Goal: Task Accomplishment & Management: Complete application form

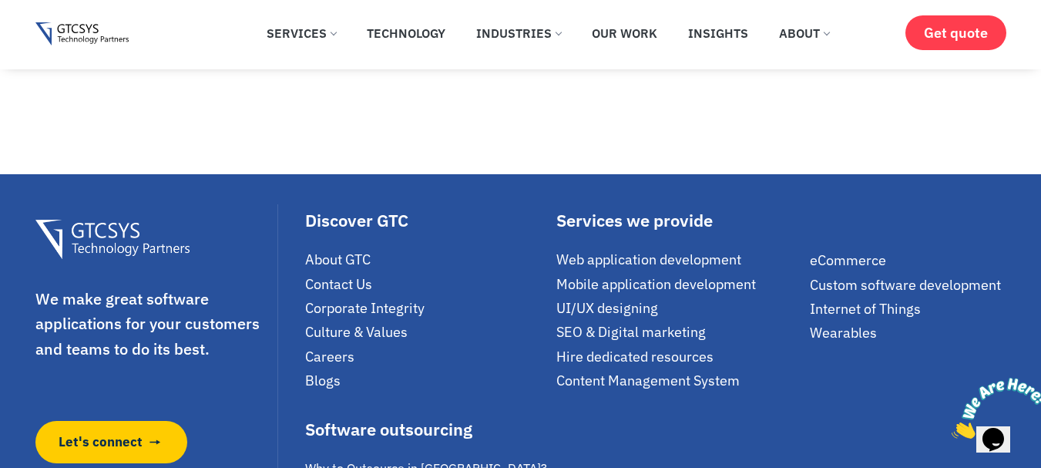
scroll to position [9629, 0]
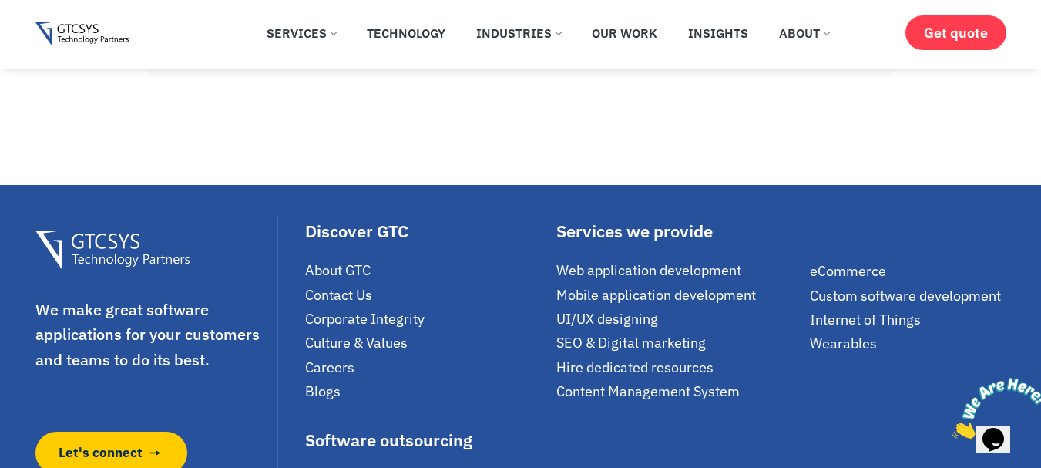
click at [338, 358] on span "Careers" at bounding box center [329, 367] width 49 height 18
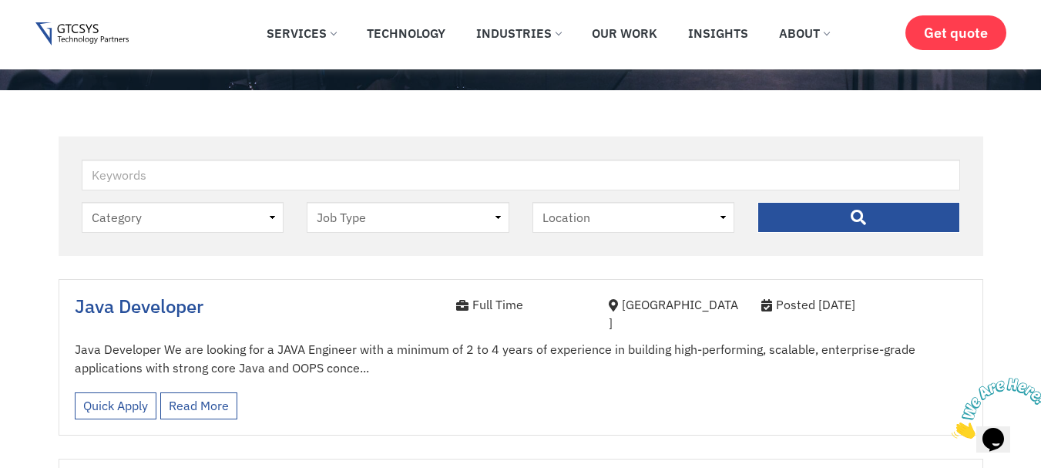
scroll to position [385, 0]
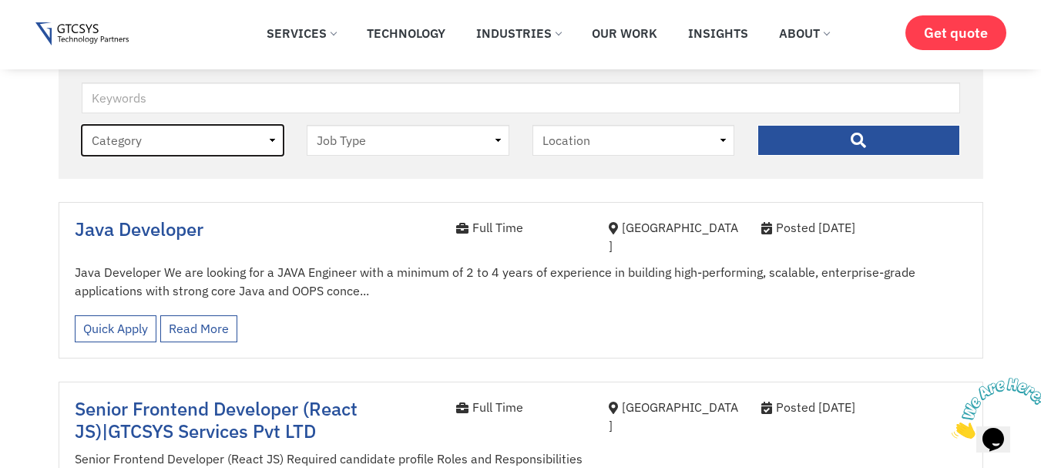
click at [235, 136] on select "Category job" at bounding box center [183, 140] width 203 height 31
select select "job"
click at [82, 125] on select "Category job" at bounding box center [183, 140] width 203 height 31
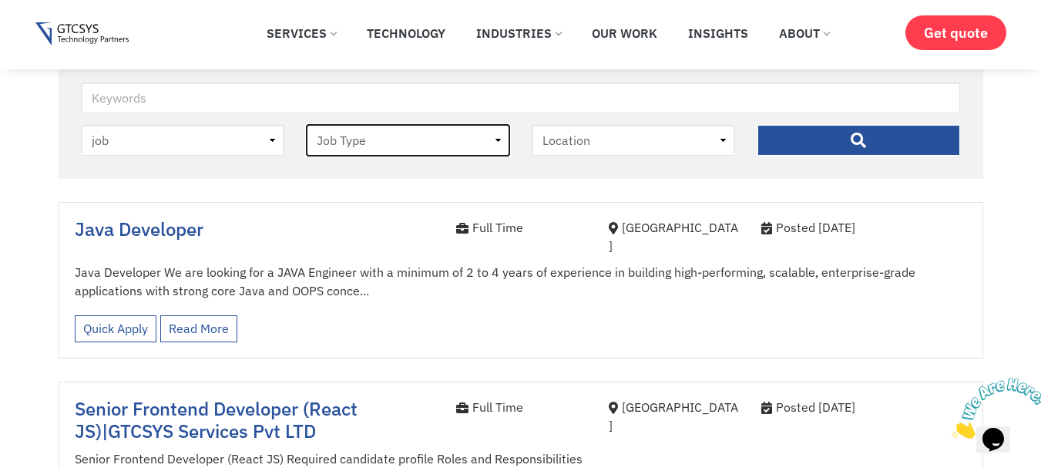
click at [441, 145] on select "Job Type Full Time Internee" at bounding box center [408, 140] width 203 height 31
select select "internee"
click at [307, 125] on select "Job Type Full Time Internee" at bounding box center [408, 140] width 203 height 31
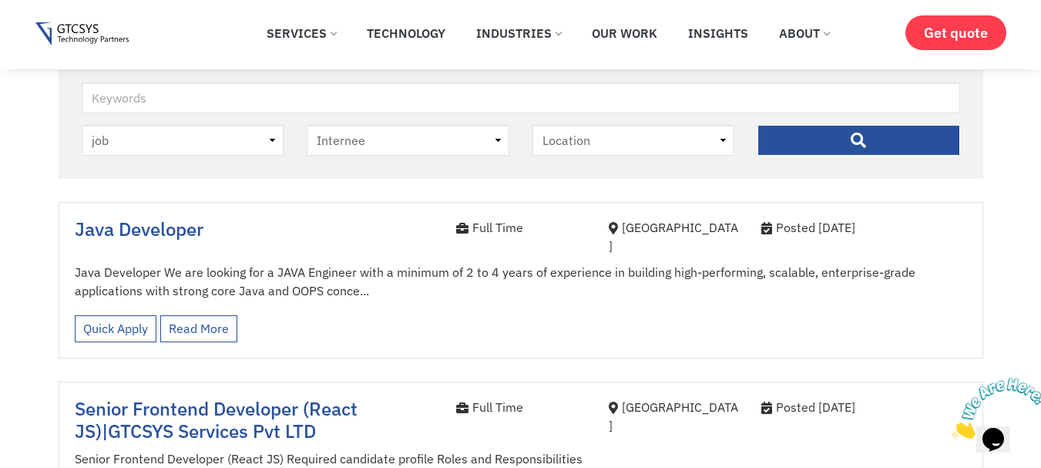
drag, startPoint x: 439, startPoint y: 154, endPoint x: 393, endPoint y: 206, distance: 69.3
click at [393, 206] on div "Java Developer Full Time Ahmedabad Posted 3 months ago Java Developer We are lo…" at bounding box center [521, 280] width 925 height 156
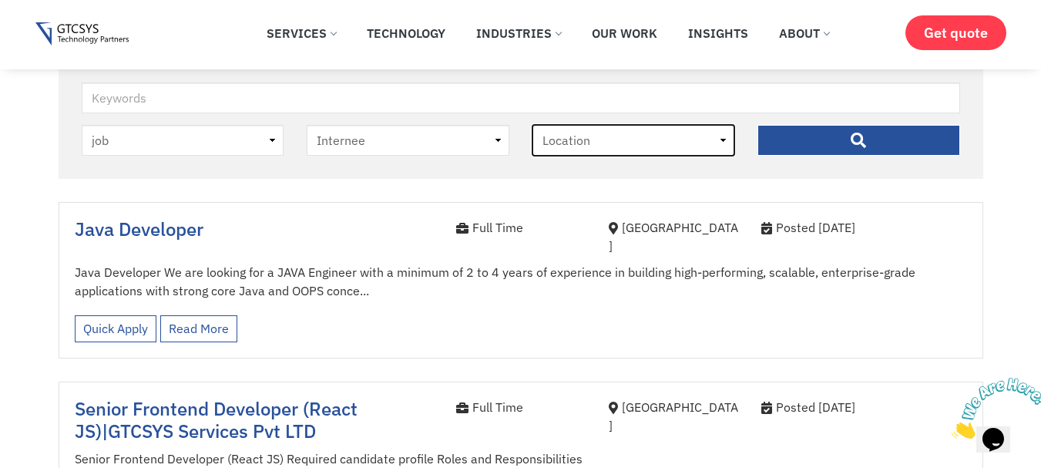
click at [648, 139] on select "Location Ahmedabad" at bounding box center [634, 140] width 203 height 31
select select "ahmedabad"
click at [533, 125] on select "Location Ahmedabad" at bounding box center [634, 140] width 203 height 31
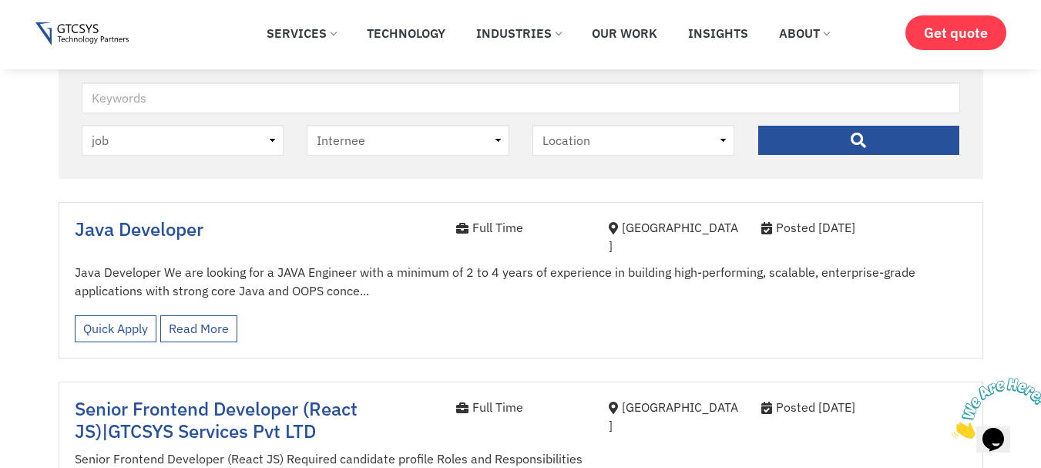
drag, startPoint x: 883, startPoint y: 138, endPoint x: 492, endPoint y: 193, distance: 394.8
click at [883, 137] on input "" at bounding box center [859, 140] width 203 height 31
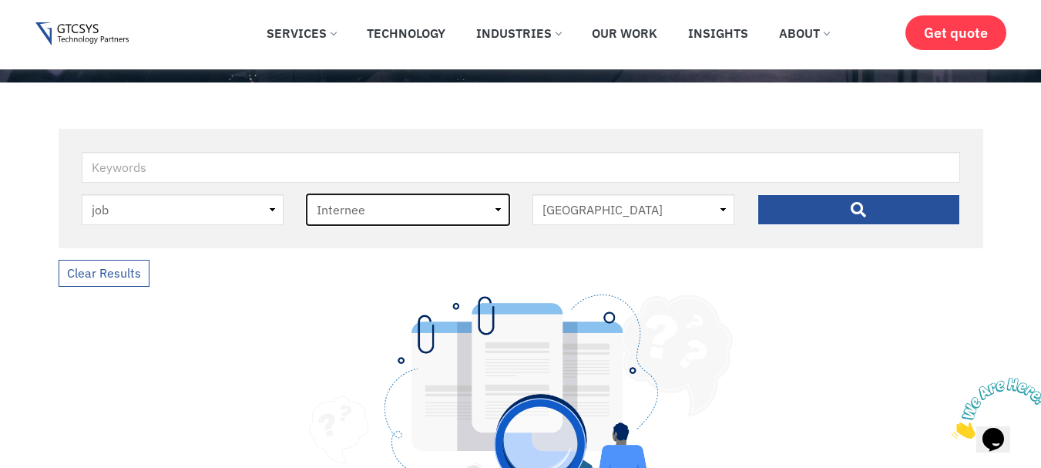
click at [399, 208] on select "Job Type [DEMOGRAPHIC_DATA] Internee" at bounding box center [408, 209] width 203 height 31
select select "full-time"
click at [307, 194] on select "Job Type [DEMOGRAPHIC_DATA] Internee" at bounding box center [408, 209] width 203 height 31
click at [872, 208] on input "" at bounding box center [859, 209] width 203 height 31
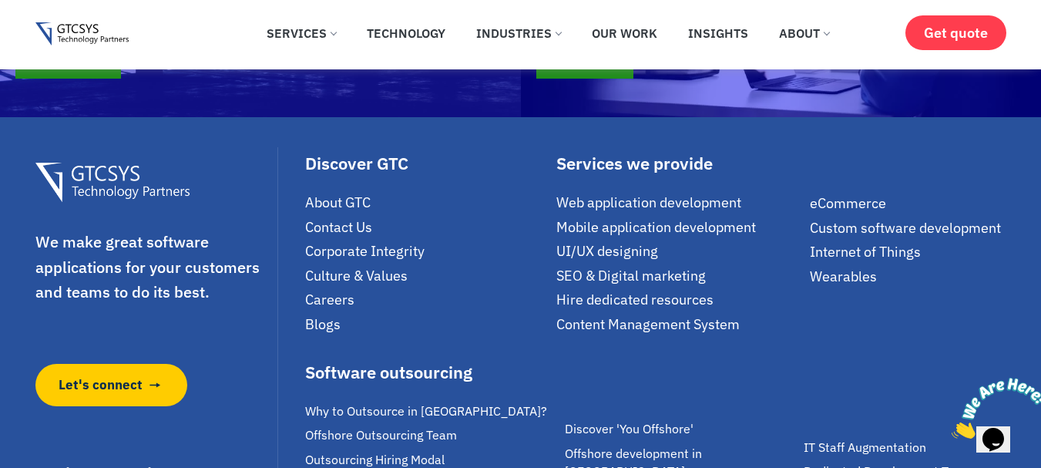
scroll to position [1311, 0]
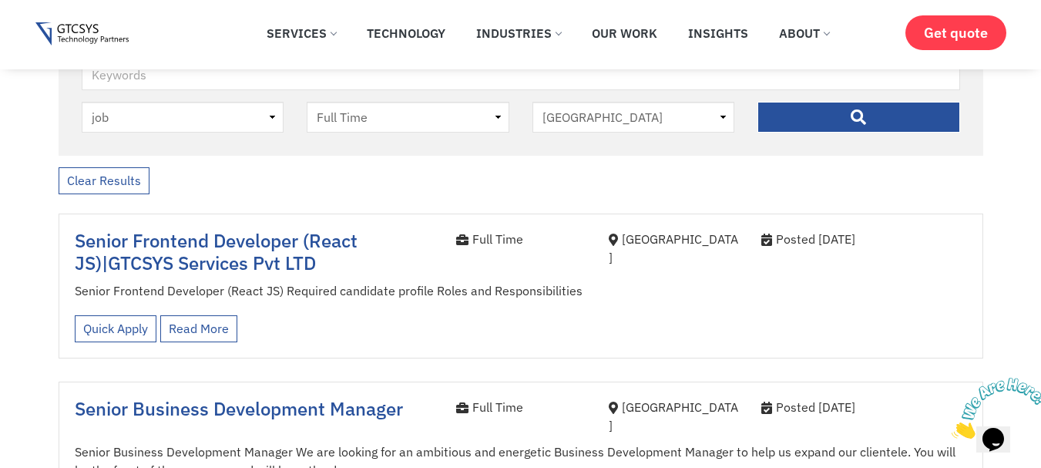
scroll to position [385, 0]
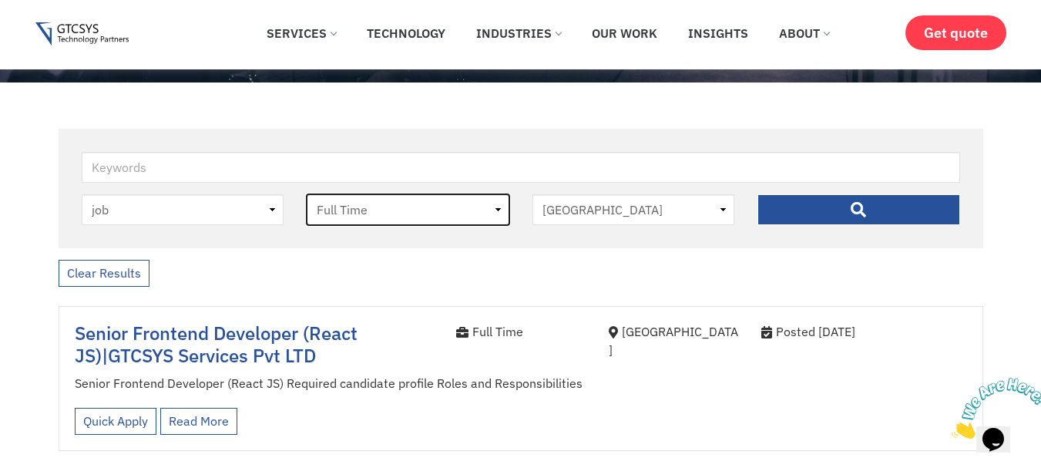
click at [404, 217] on select "Job Type [DEMOGRAPHIC_DATA] Internee" at bounding box center [408, 209] width 203 height 31
select select "-1"
click at [307, 194] on select "Job Type [DEMOGRAPHIC_DATA] Internee" at bounding box center [408, 209] width 203 height 31
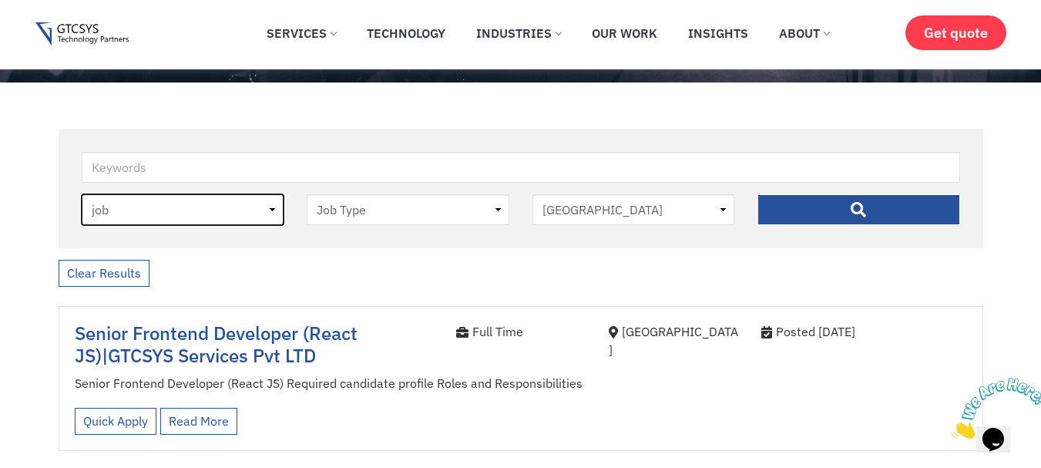
click at [190, 217] on select "Category job" at bounding box center [183, 209] width 203 height 31
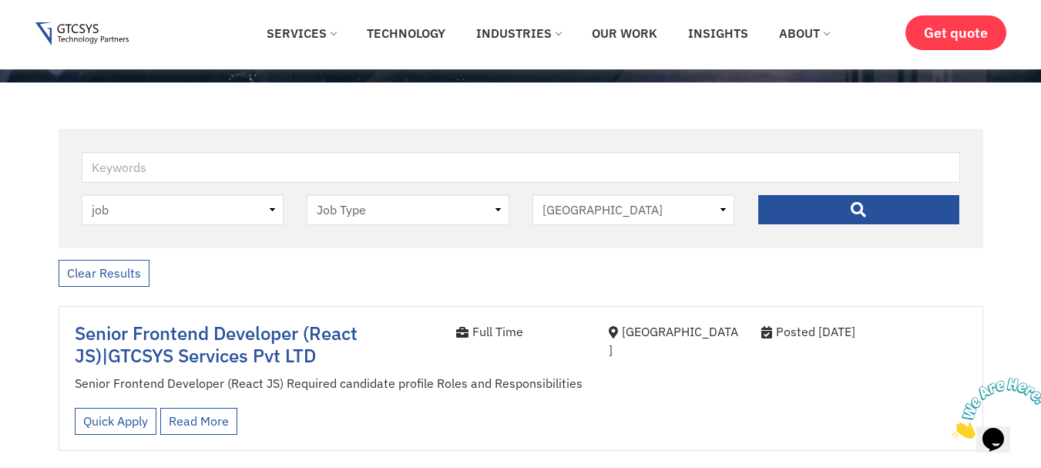
click at [106, 265] on link "Clear Results" at bounding box center [104, 273] width 91 height 27
click at [107, 267] on link "Clear Results" at bounding box center [104, 273] width 91 height 27
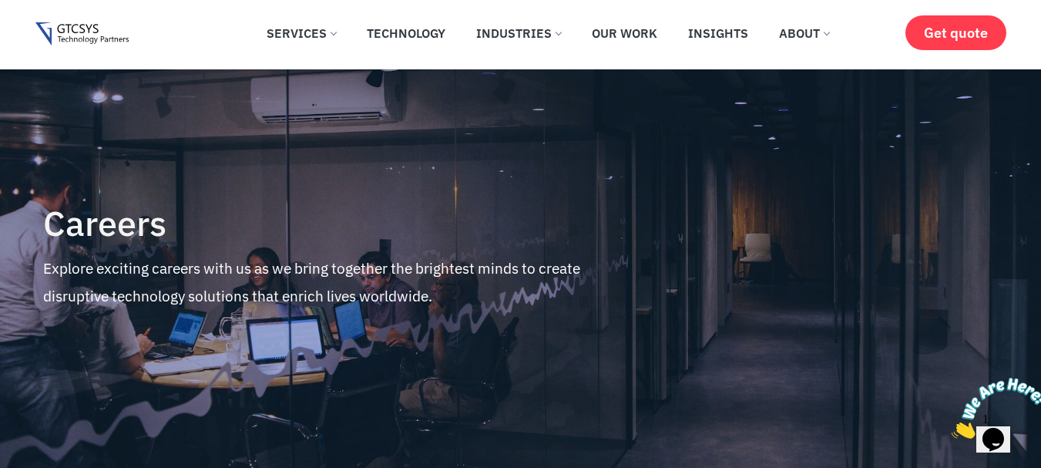
scroll to position [463, 0]
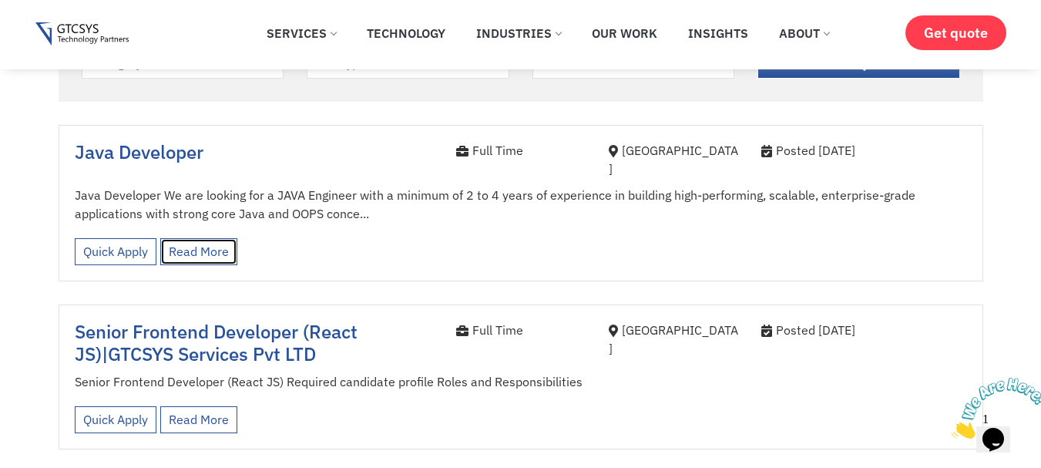
click at [197, 238] on link "Read More" at bounding box center [198, 251] width 77 height 27
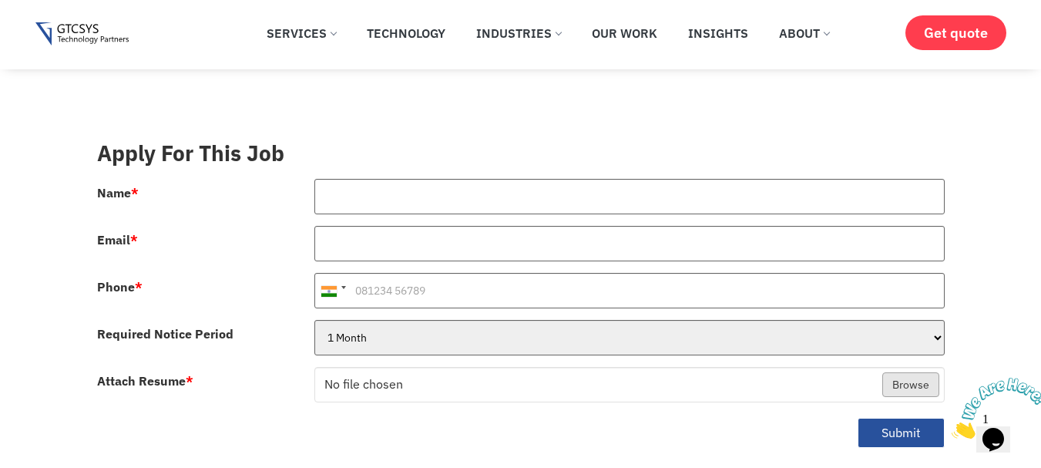
scroll to position [540, 0]
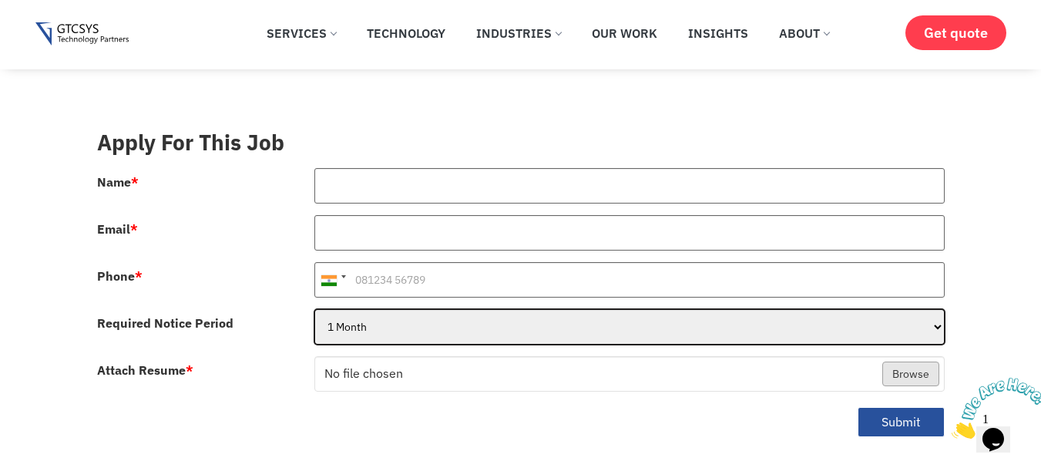
click at [409, 309] on select "1 Month 2 Months 3Months" at bounding box center [630, 326] width 631 height 35
click at [336, 325] on select "1 Month 2 Months 3Months" at bounding box center [630, 326] width 631 height 35
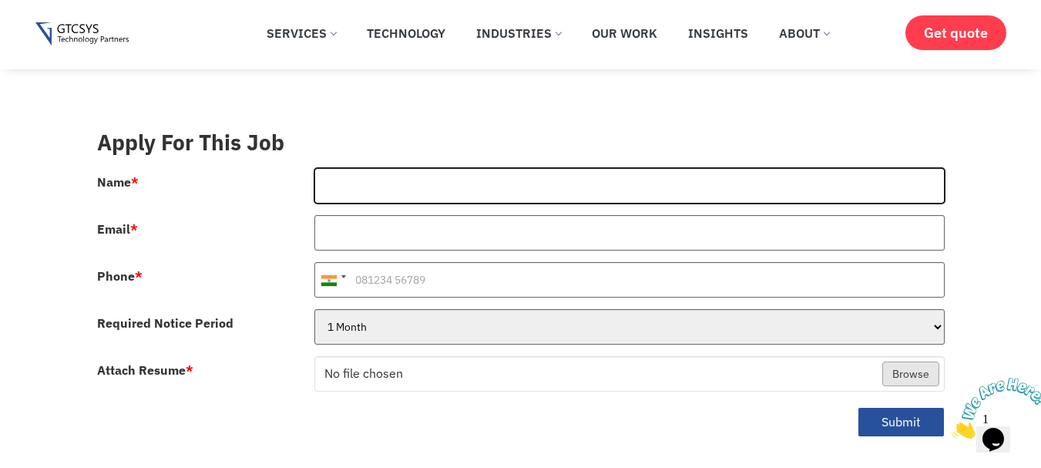
click at [362, 183] on input "Name *" at bounding box center [630, 185] width 631 height 35
click at [365, 170] on input "Name *" at bounding box center [630, 185] width 631 height 35
type input "[PERSON_NAME]"
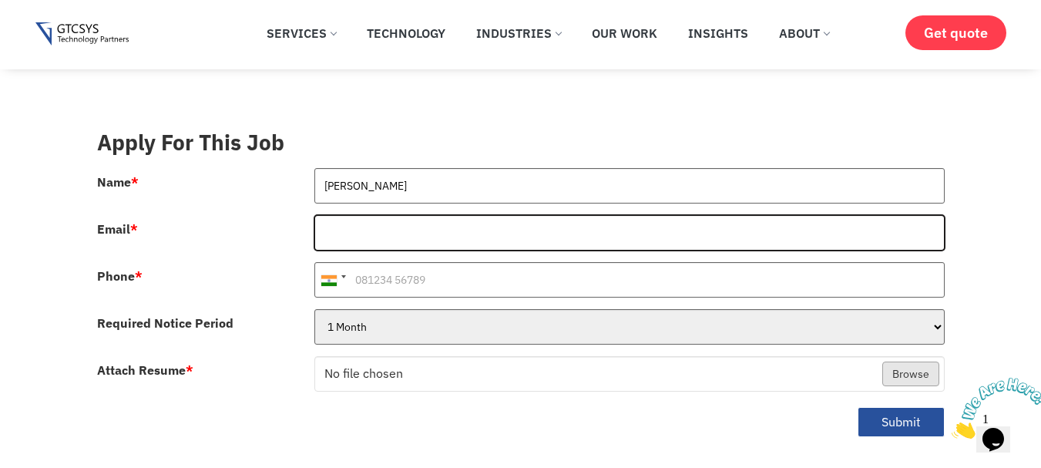
click at [395, 215] on input "Email *" at bounding box center [630, 232] width 631 height 35
type input "[EMAIL_ADDRESS][DOMAIN_NAME]"
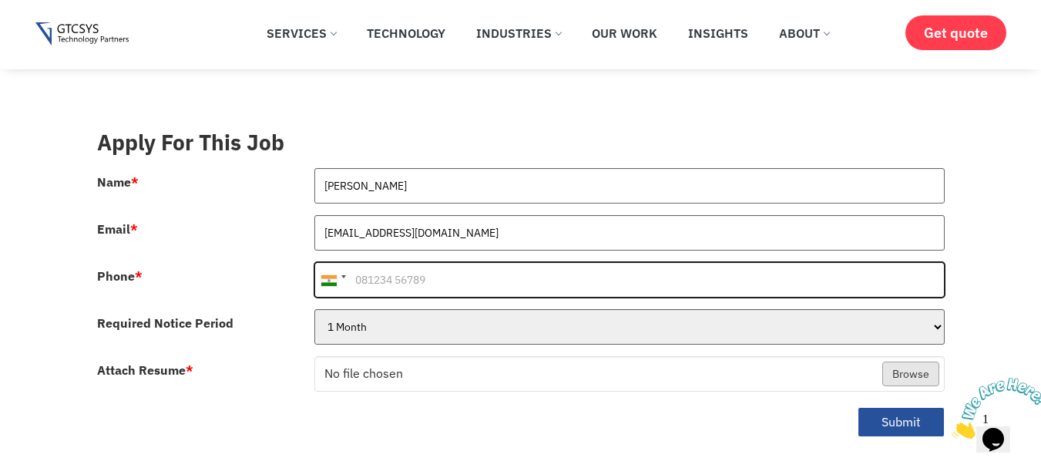
click at [416, 262] on input "Phone *" at bounding box center [630, 279] width 631 height 35
type input "8200851315"
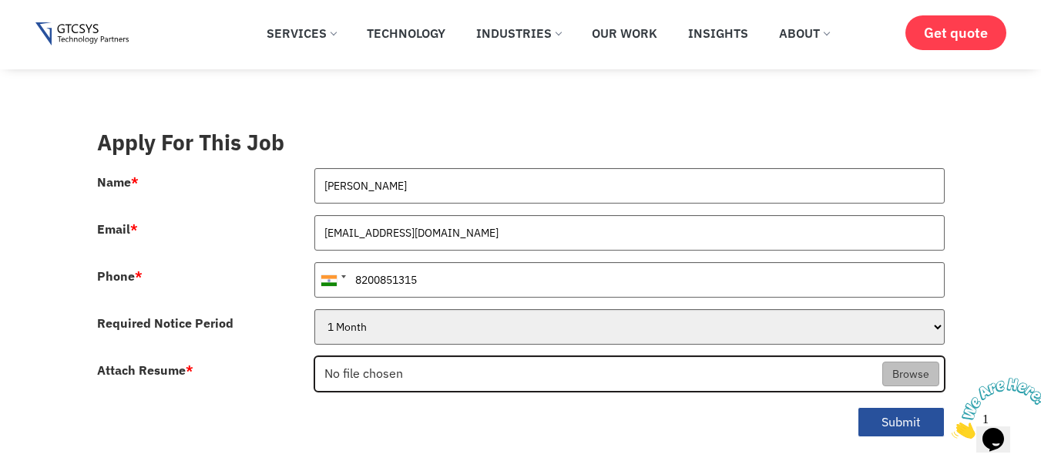
click at [500, 357] on input "Attach Resume *" at bounding box center [629, 374] width 629 height 35
type input "C:\fakepath\[PERSON_NAME] RESUME.pdf"
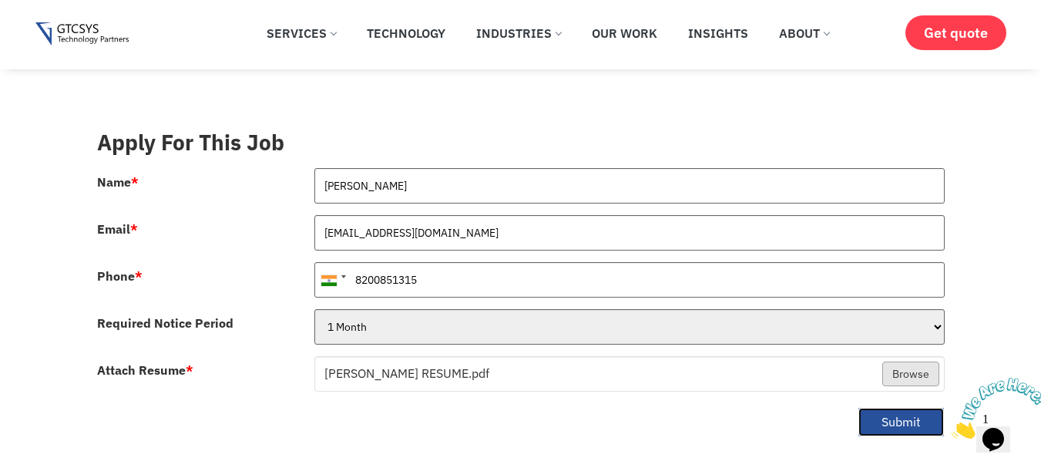
click at [897, 407] on button "Submit" at bounding box center [901, 422] width 87 height 30
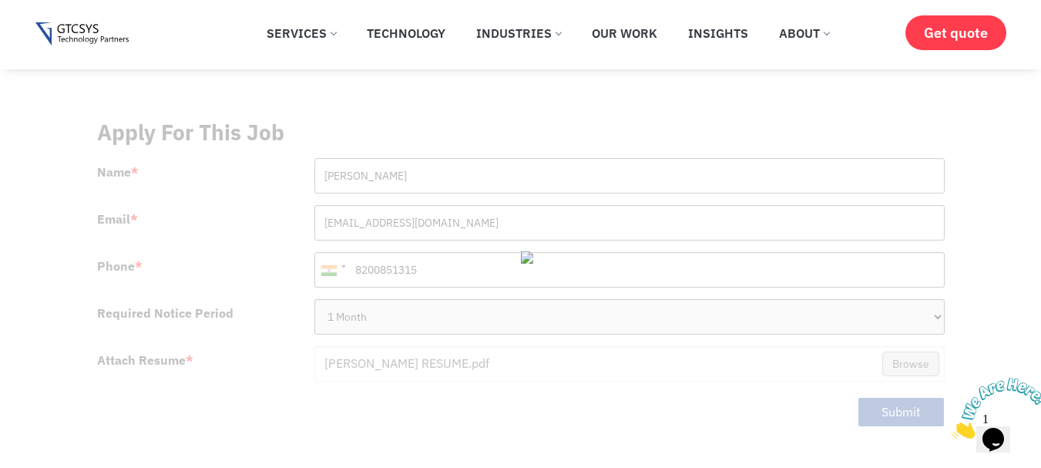
scroll to position [617, 0]
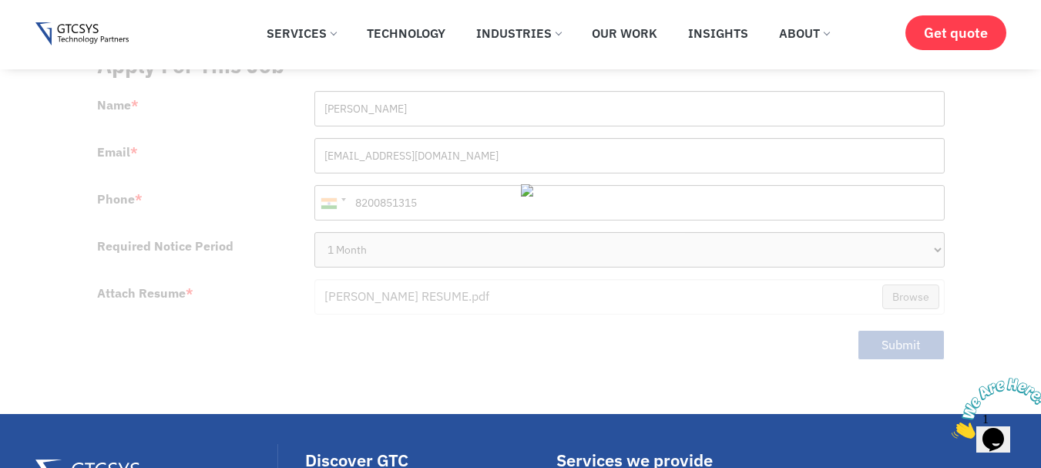
click at [521, 184] on img at bounding box center [551, 190] width 61 height 12
click at [924, 328] on div at bounding box center [521, 207] width 848 height 336
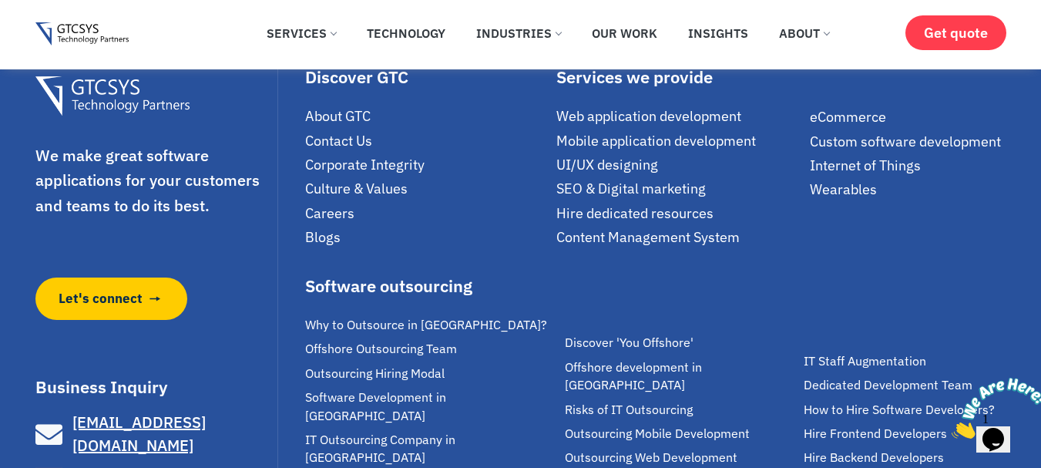
scroll to position [1233, 0]
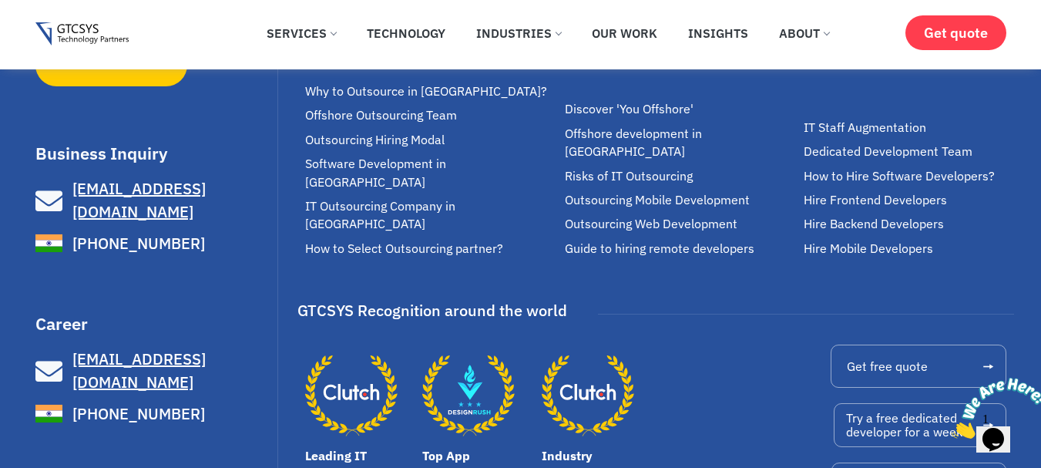
click at [152, 348] on span "[EMAIL_ADDRESS][DOMAIN_NAME]" at bounding box center [138, 370] width 133 height 44
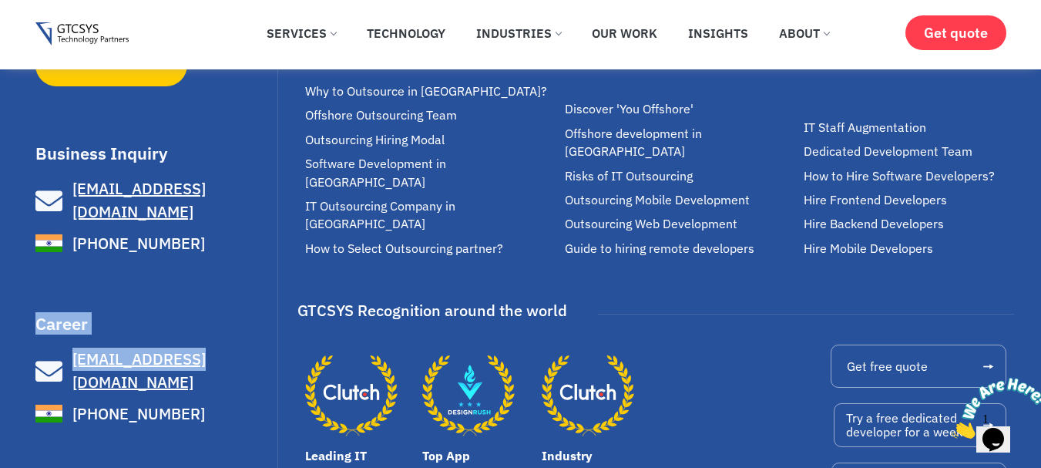
drag, startPoint x: 52, startPoint y: 288, endPoint x: 208, endPoint y: 321, distance: 159.8
click at [208, 321] on div "We make great software applications for your customers and teams to do its best…" at bounding box center [520, 168] width 1041 height 742
copy div "Career [EMAIL_ADDRESS][DOMAIN_NAME]"
